Goal: Communication & Community: Answer question/provide support

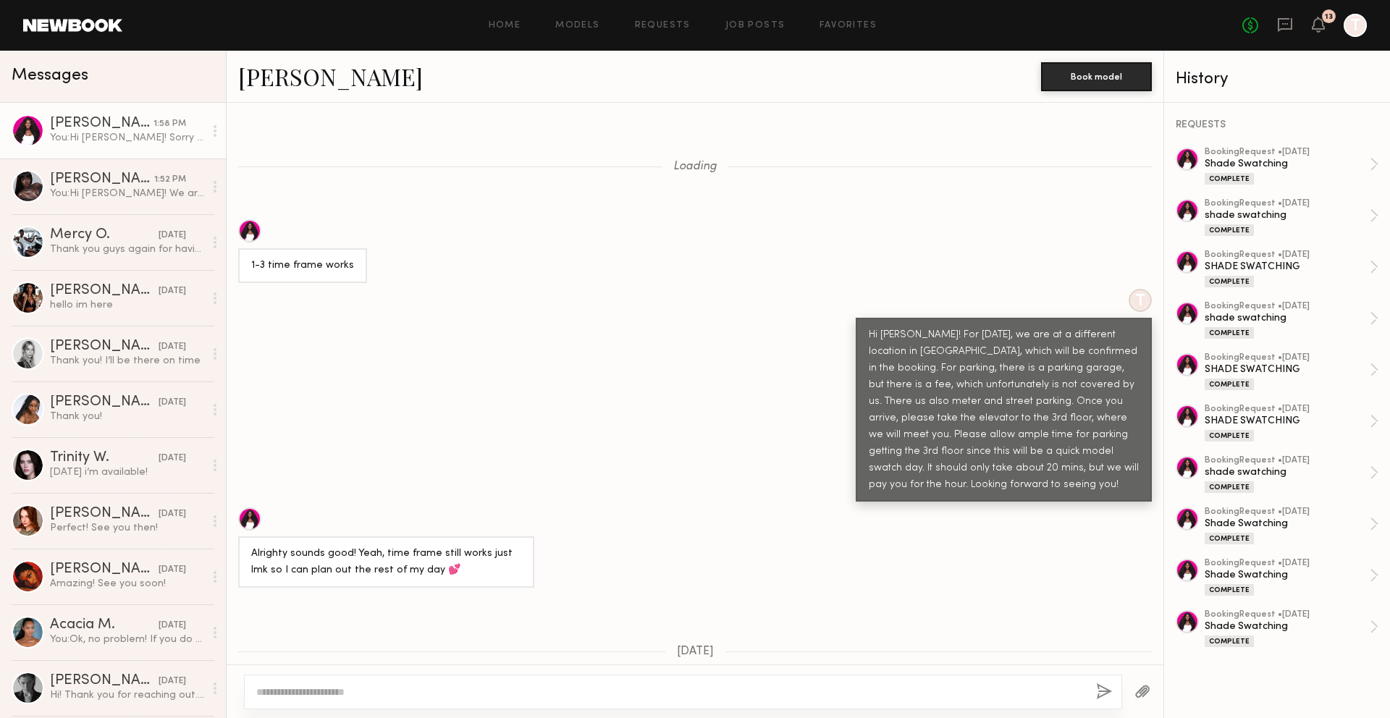
scroll to position [1916, 0]
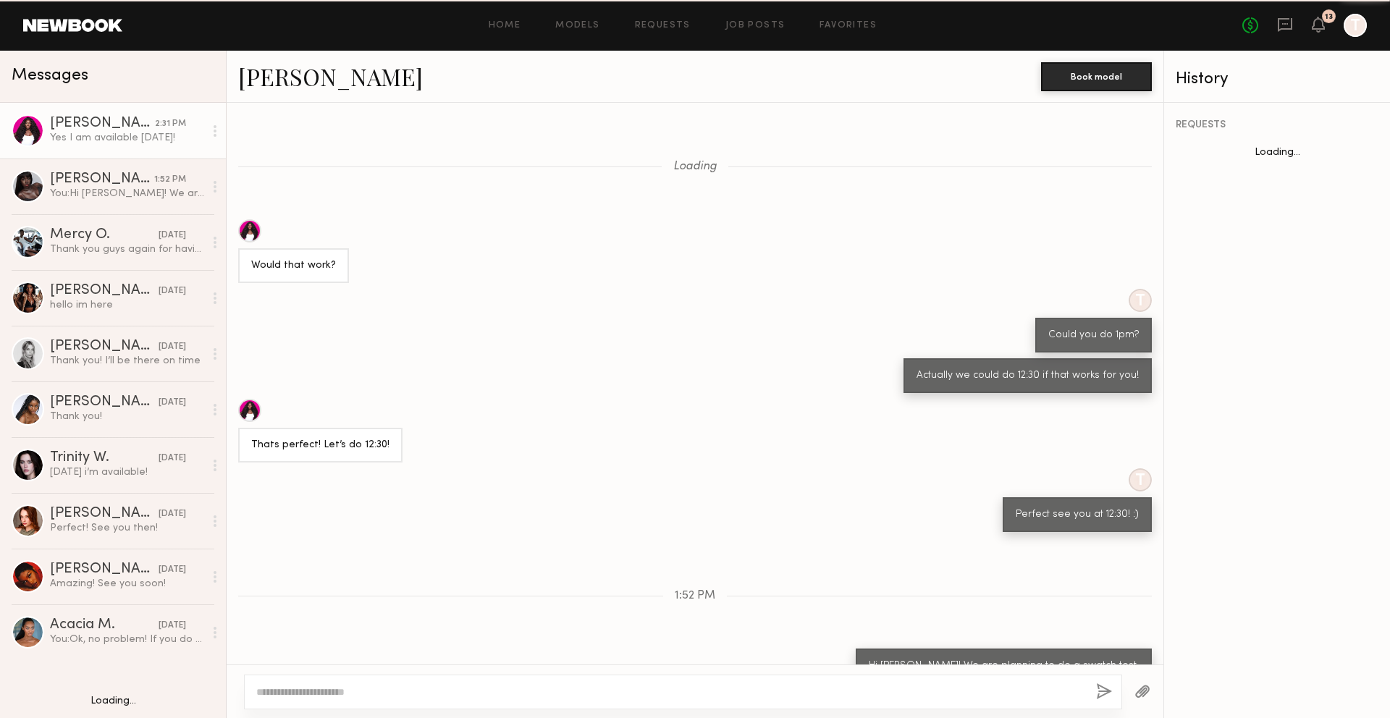
scroll to position [475, 0]
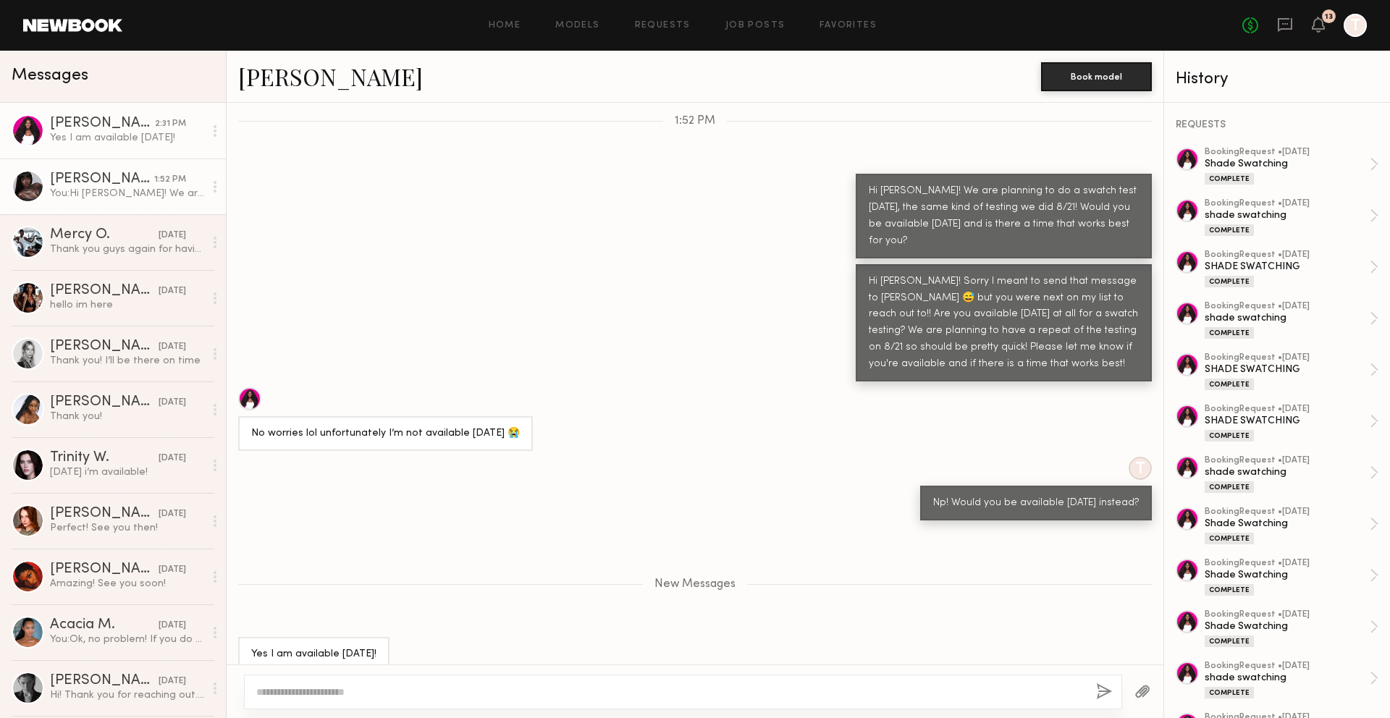
click at [413, 695] on textarea at bounding box center [670, 692] width 828 height 14
click at [151, 201] on link "[PERSON_NAME] 1:52 PM You: Hi [PERSON_NAME]! We are planning to do a swatch tes…" at bounding box center [113, 187] width 226 height 56
click at [173, 195] on div "You: Hi [PERSON_NAME]! We are planning to do a swatch test [DATE], the same kin…" at bounding box center [127, 194] width 154 height 14
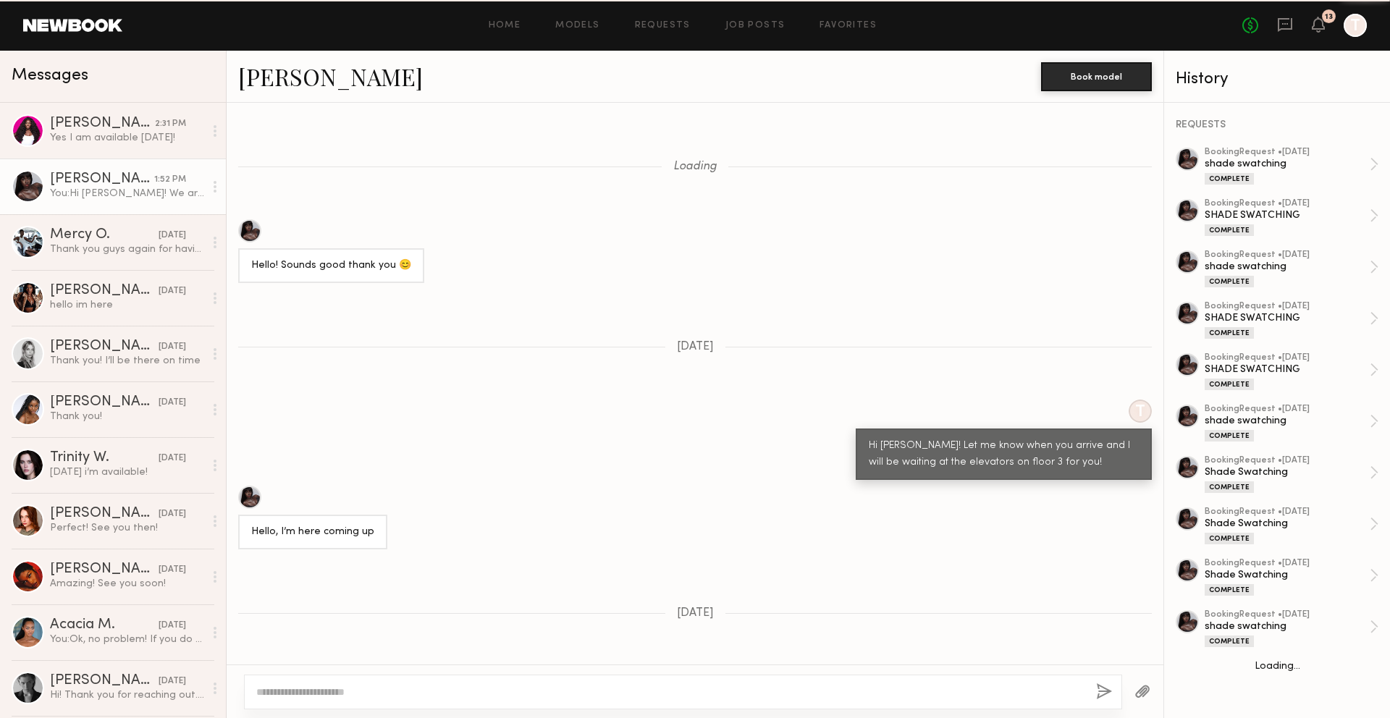
scroll to position [724, 0]
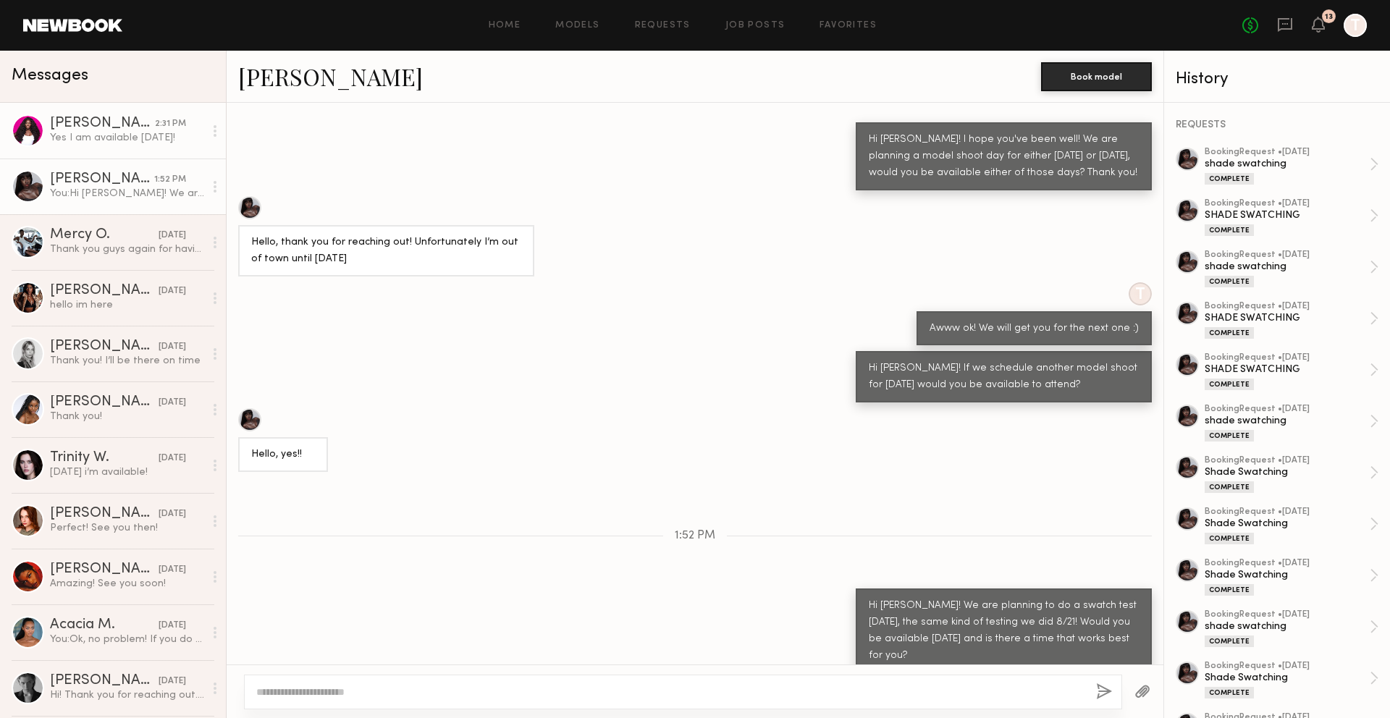
click at [149, 143] on div "Yes I am available [DATE]!" at bounding box center [127, 138] width 154 height 14
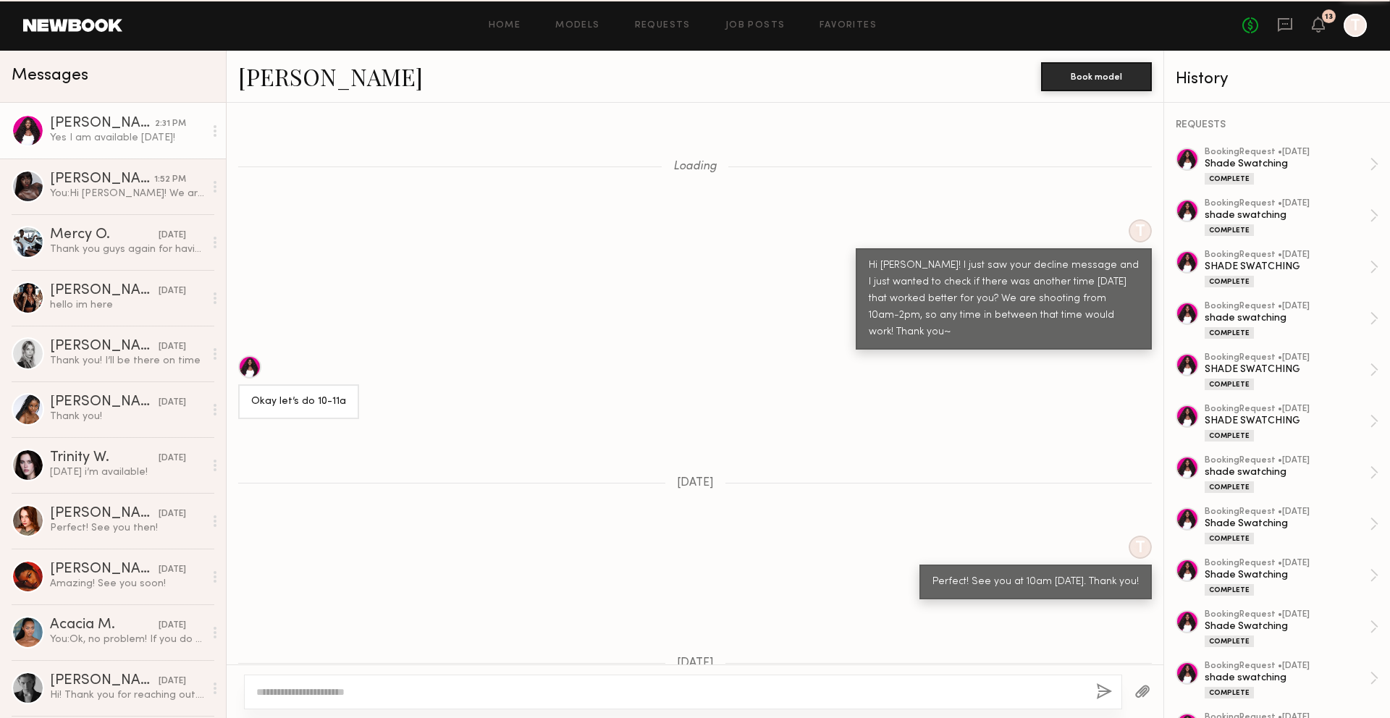
scroll to position [16107, 0]
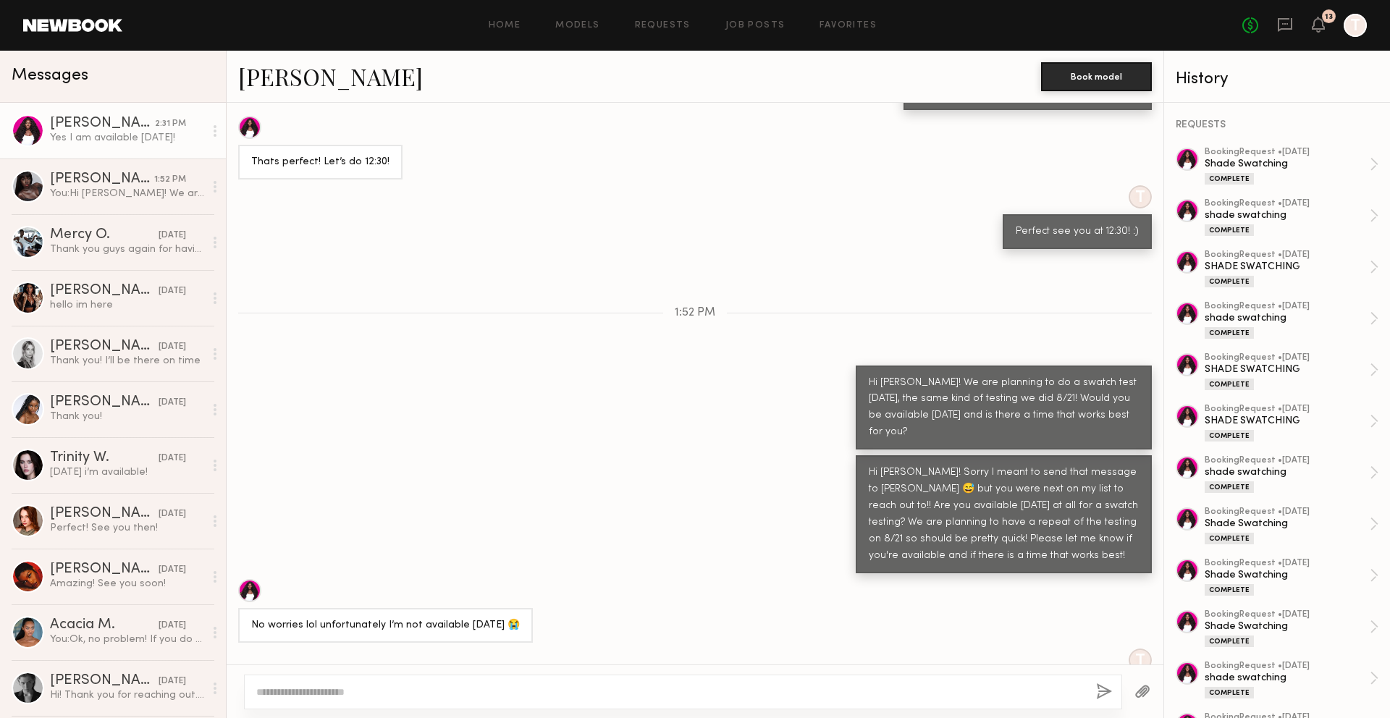
click at [387, 683] on div at bounding box center [683, 692] width 878 height 35
click at [386, 688] on textarea at bounding box center [670, 692] width 828 height 14
type textarea "**********"
